Goal: Feedback & Contribution: Contribute content

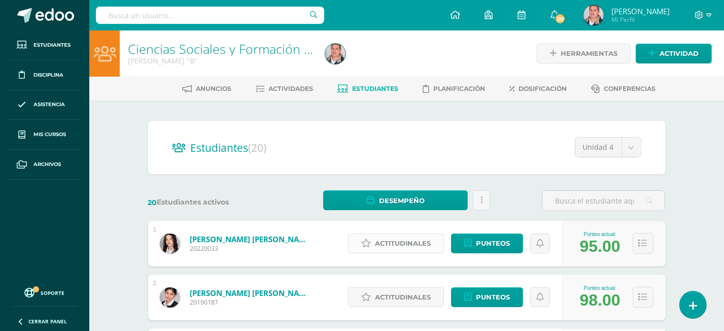
click at [409, 240] on span "Actitudinales" at bounding box center [403, 243] width 56 height 19
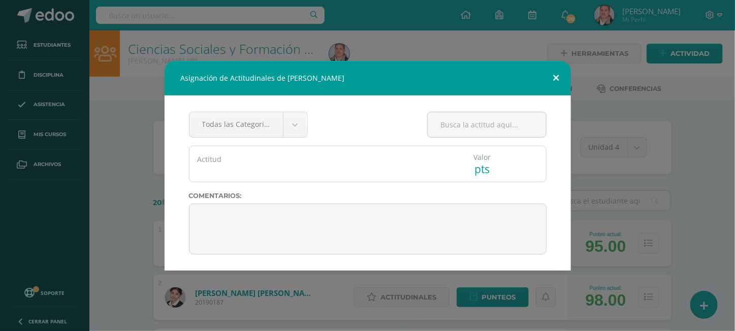
click at [556, 77] on button at bounding box center [556, 78] width 29 height 35
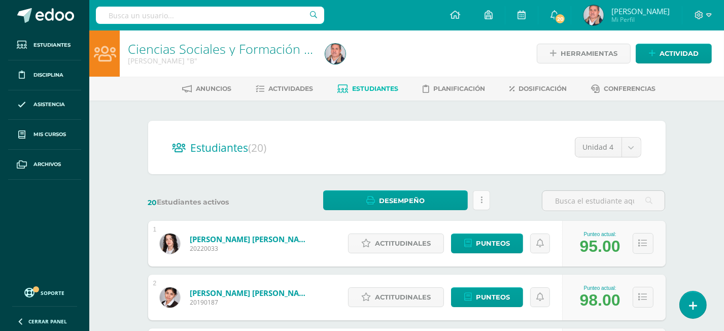
click at [483, 197] on link at bounding box center [481, 200] width 17 height 20
click at [509, 203] on div "20 Estudiantes activos Desempeño Descargar como HTML Descargar como PDF Estás p…" at bounding box center [407, 200] width 526 height 21
click at [196, 86] on span "Anuncios" at bounding box center [214, 89] width 36 height 8
click at [405, 241] on span "Actitudinales" at bounding box center [403, 243] width 56 height 19
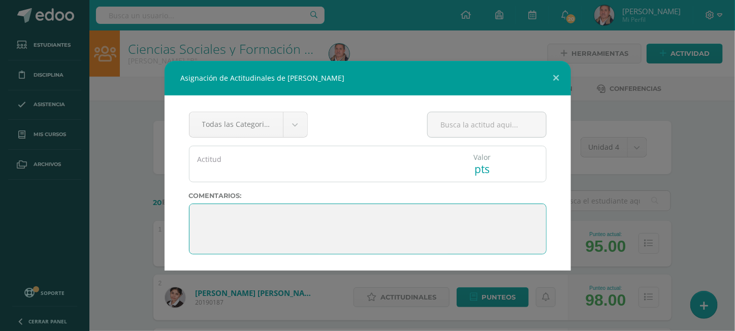
click at [223, 227] on textarea at bounding box center [367, 229] width 357 height 51
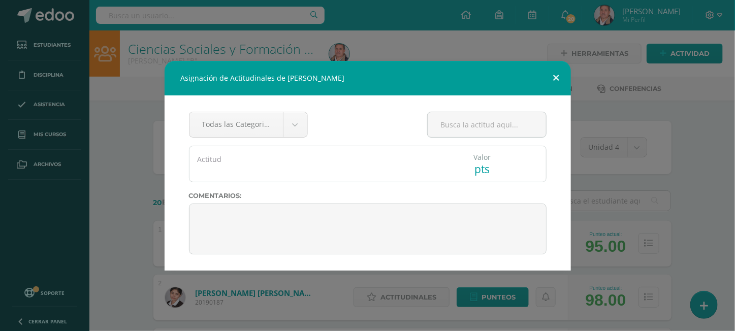
drag, startPoint x: 552, startPoint y: 84, endPoint x: 555, endPoint y: 77, distance: 7.1
click at [555, 77] on button at bounding box center [556, 78] width 29 height 35
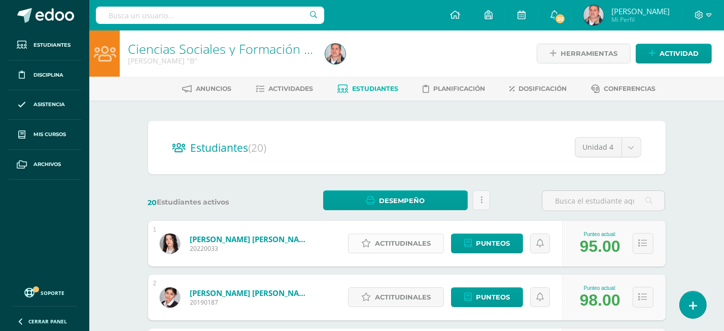
click at [383, 237] on span "Actitudinales" at bounding box center [403, 243] width 56 height 19
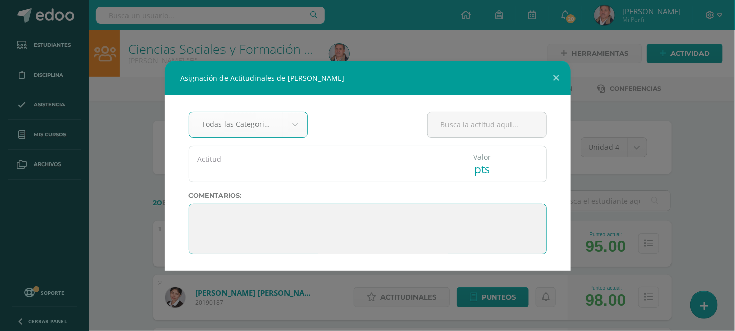
click at [203, 217] on textarea at bounding box center [367, 229] width 357 height 51
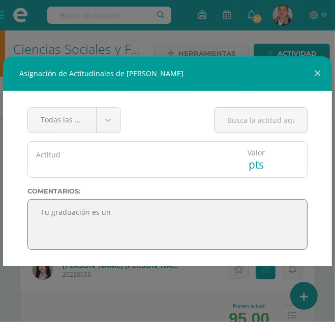
click at [114, 217] on textarea at bounding box center [167, 224] width 280 height 51
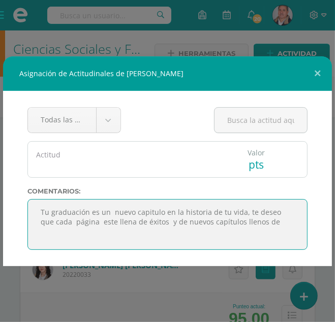
click at [271, 224] on textarea at bounding box center [167, 224] width 280 height 51
drag, startPoint x: 44, startPoint y: 212, endPoint x: 193, endPoint y: 234, distance: 150.8
click at [193, 234] on textarea at bounding box center [167, 224] width 280 height 51
click at [167, 227] on textarea at bounding box center [167, 224] width 280 height 51
drag, startPoint x: 202, startPoint y: 224, endPoint x: 35, endPoint y: 223, distance: 166.5
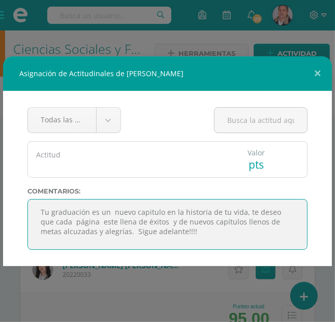
click at [35, 223] on textarea at bounding box center [167, 224] width 280 height 51
click at [201, 230] on textarea at bounding box center [167, 224] width 280 height 51
drag, startPoint x: 201, startPoint y: 230, endPoint x: 70, endPoint y: 219, distance: 131.4
click at [34, 216] on textarea at bounding box center [167, 224] width 280 height 51
click at [234, 233] on textarea at bounding box center [167, 224] width 280 height 51
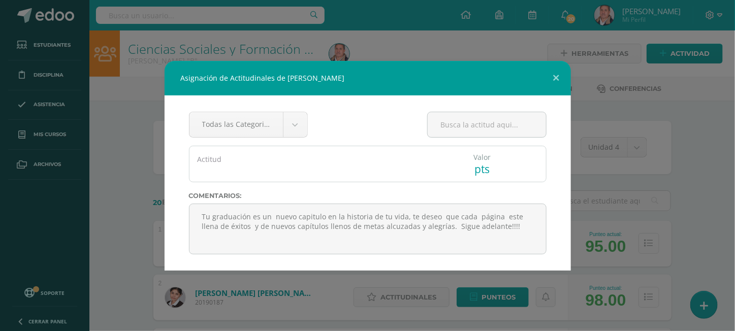
click at [564, 155] on div "Todas las Categorias Todas las Categorias Sin Categoría Actitud Valor pts" at bounding box center [367, 182] width 406 height 175
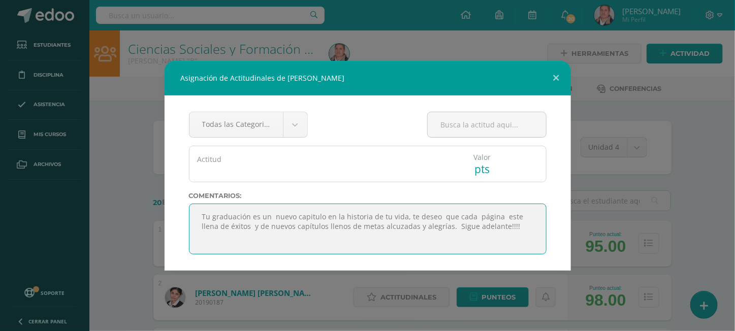
drag, startPoint x: 344, startPoint y: 243, endPoint x: 350, endPoint y: 252, distance: 10.6
click at [343, 243] on textarea at bounding box center [367, 229] width 357 height 51
click at [515, 224] on textarea at bounding box center [367, 229] width 357 height 51
type textarea "Tu graduación es un nuevo capitulo en la historia de tu vida, te deseo que cada…"
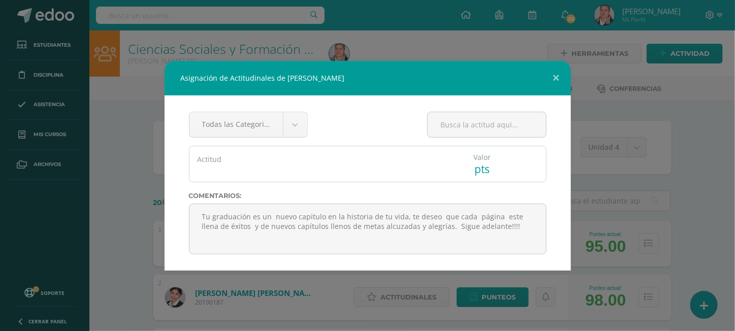
click at [253, 183] on div "Todas las Categorias Todas las Categorias Sin Categoría Actitud Valor pts" at bounding box center [367, 182] width 406 height 175
click at [556, 79] on button at bounding box center [556, 78] width 29 height 35
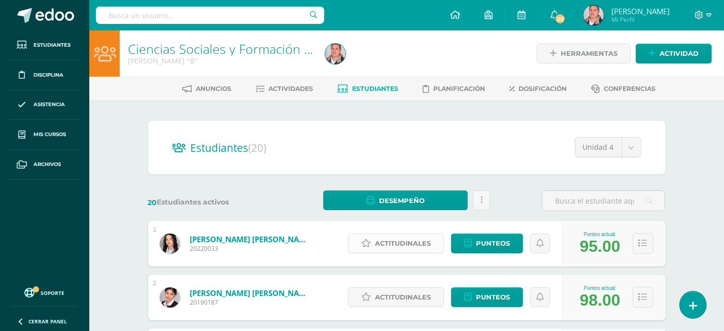
click at [391, 237] on span "Actitudinales" at bounding box center [403, 243] width 56 height 19
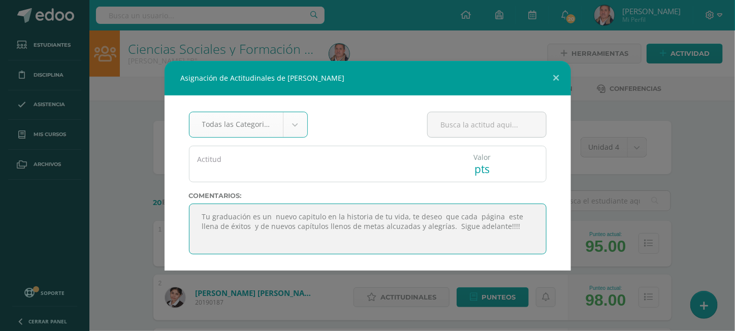
click at [404, 244] on textarea at bounding box center [367, 229] width 357 height 51
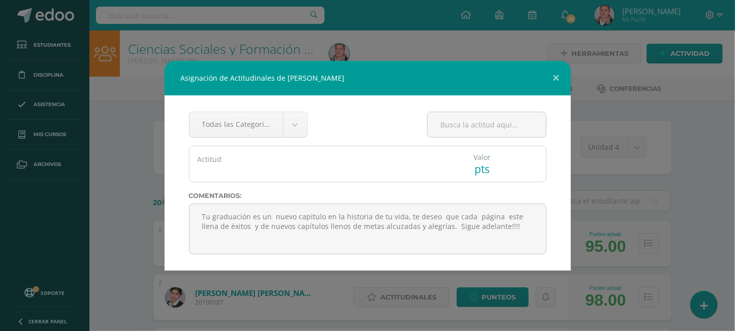
click at [183, 73] on div "Asignación de Actitudinales de Allison Gabriela Carías Torres" at bounding box center [367, 78] width 406 height 35
click at [204, 71] on div "Asignación de Actitudinales de Allison Gabriela Carías Torres" at bounding box center [367, 78] width 406 height 35
drag, startPoint x: 265, startPoint y: 88, endPoint x: 269, endPoint y: 84, distance: 5.4
click at [266, 88] on div "Asignación de Actitudinales de Allison Gabriela Carías Torres" at bounding box center [367, 78] width 406 height 35
click at [271, 82] on div "Asignación de Actitudinales de Allison Gabriela Carías Torres" at bounding box center [367, 78] width 406 height 35
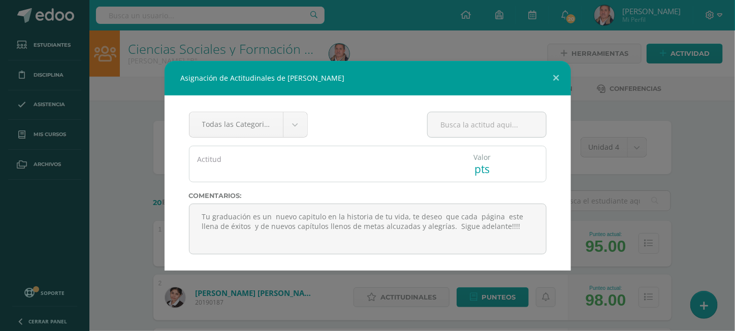
click at [232, 160] on div "Actitud" at bounding box center [307, 159] width 221 height 10
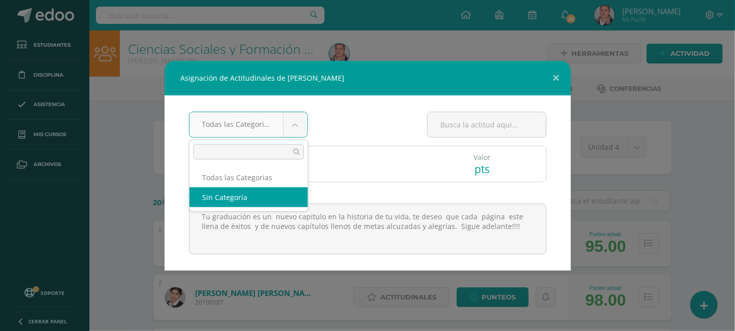
select select "None"
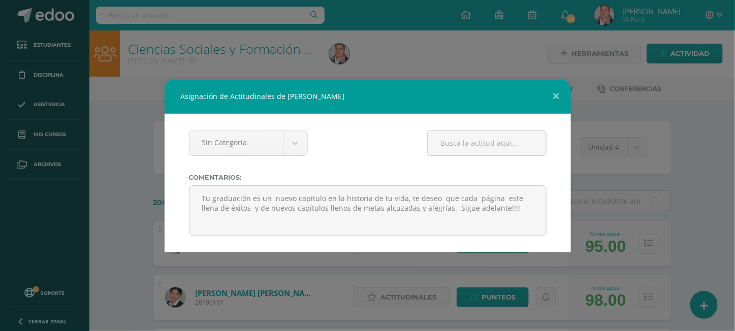
click at [534, 118] on div "Sin Categoría Todas las Categorias Sin Categoría Actitud Valor pts Comentarios:" at bounding box center [367, 183] width 406 height 139
click at [554, 95] on button at bounding box center [556, 96] width 29 height 35
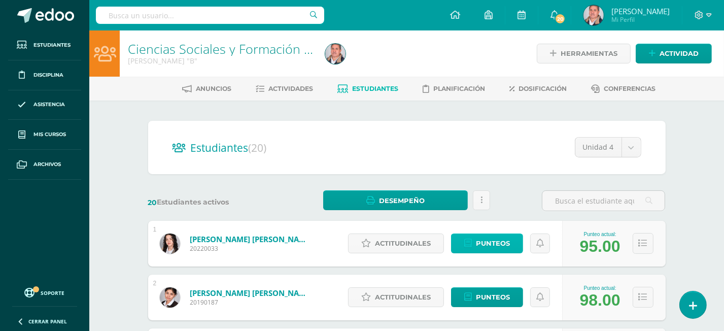
click at [485, 242] on span "Punteos" at bounding box center [493, 243] width 34 height 19
